Goal: Task Accomplishment & Management: Manage account settings

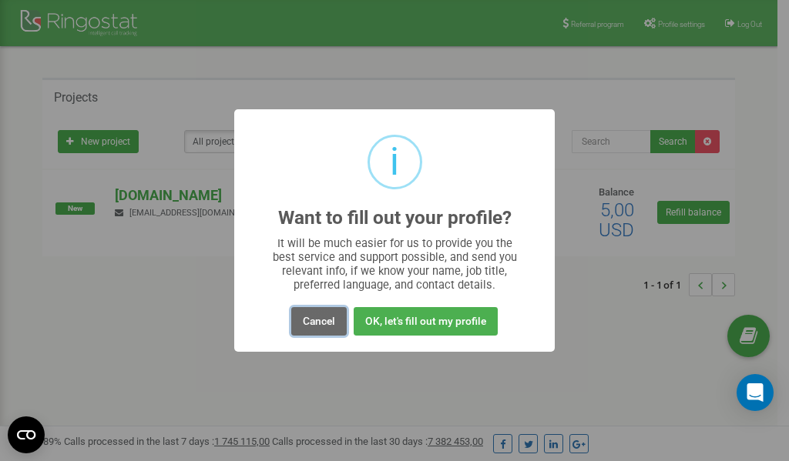
click at [317, 321] on button "Cancel" at bounding box center [318, 321] width 55 height 29
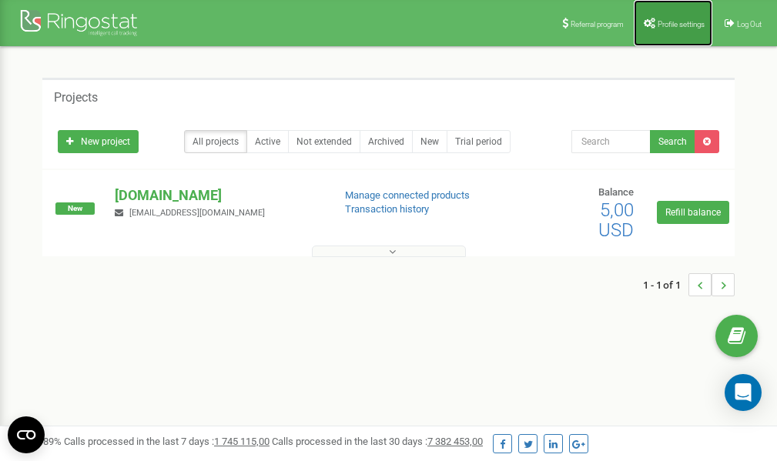
click at [669, 31] on link "Profile settings" at bounding box center [673, 23] width 79 height 46
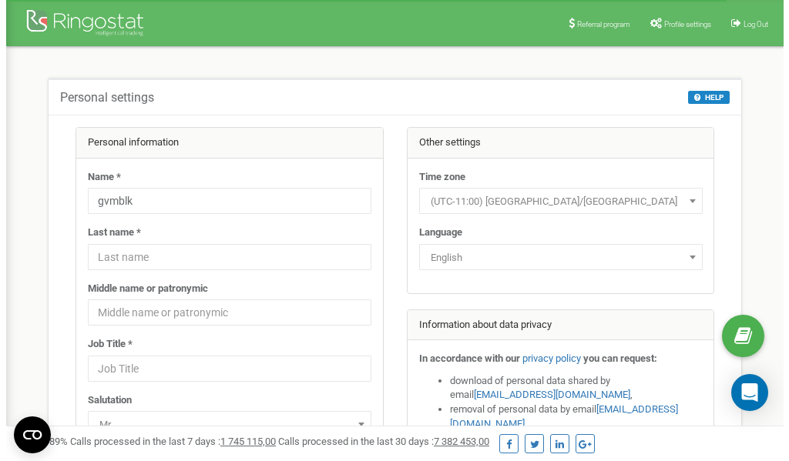
scroll to position [77, 0]
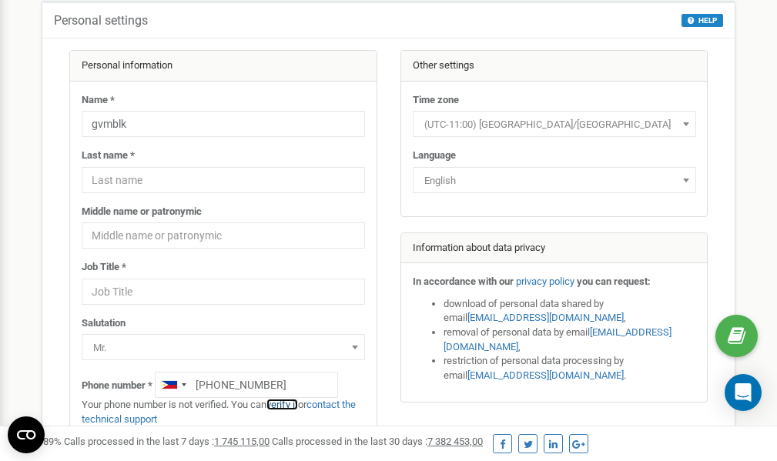
click at [290, 405] on link "verify it" at bounding box center [283, 405] width 32 height 12
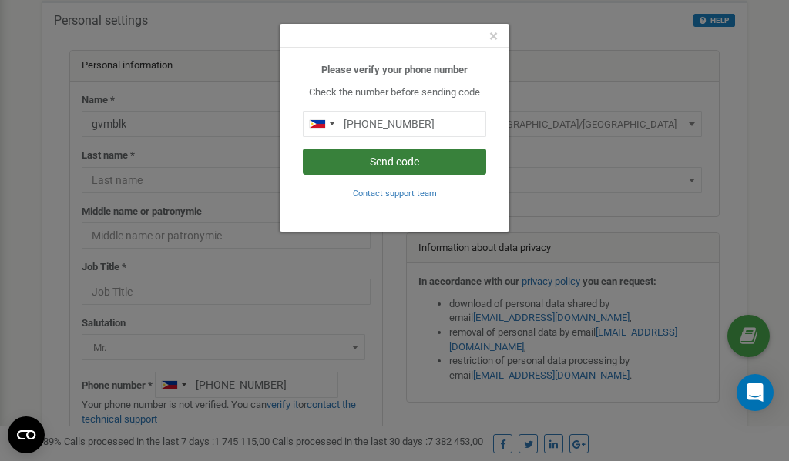
click at [404, 161] on button "Send code" at bounding box center [394, 162] width 183 height 26
